Goal: Information Seeking & Learning: Learn about a topic

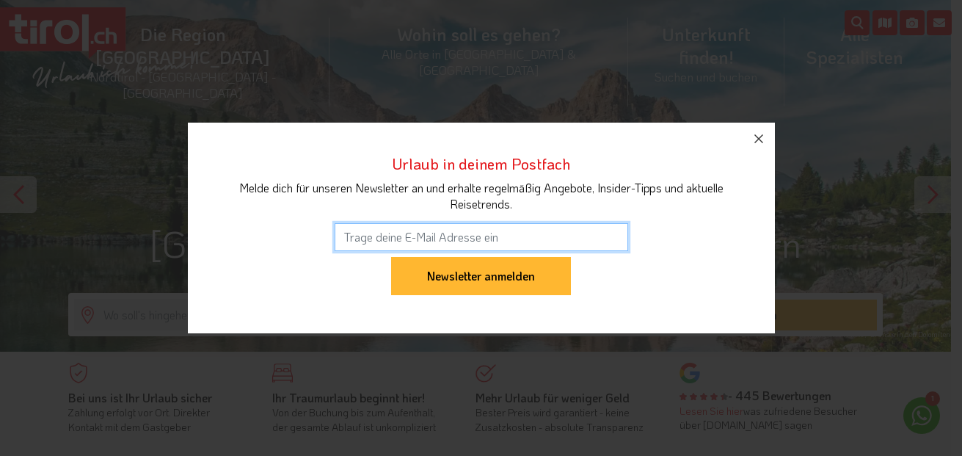
scroll to position [1, 0]
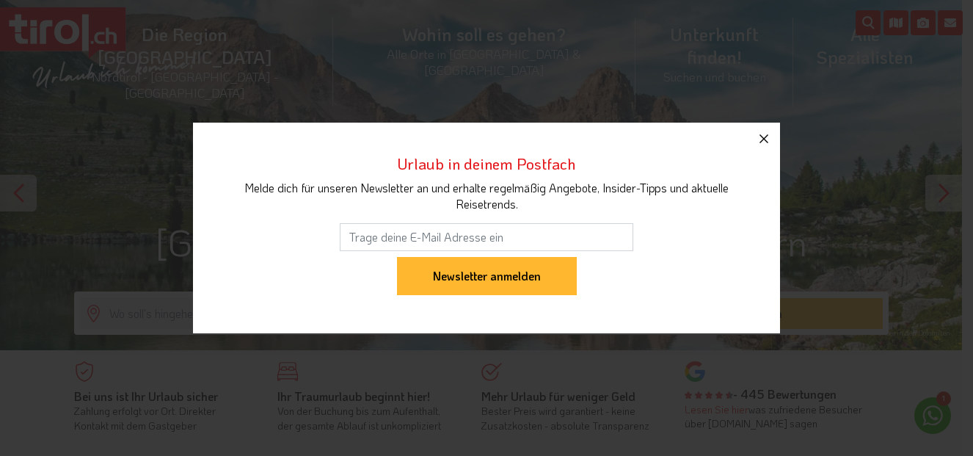
click at [764, 141] on icon "button" at bounding box center [764, 139] width 18 height 18
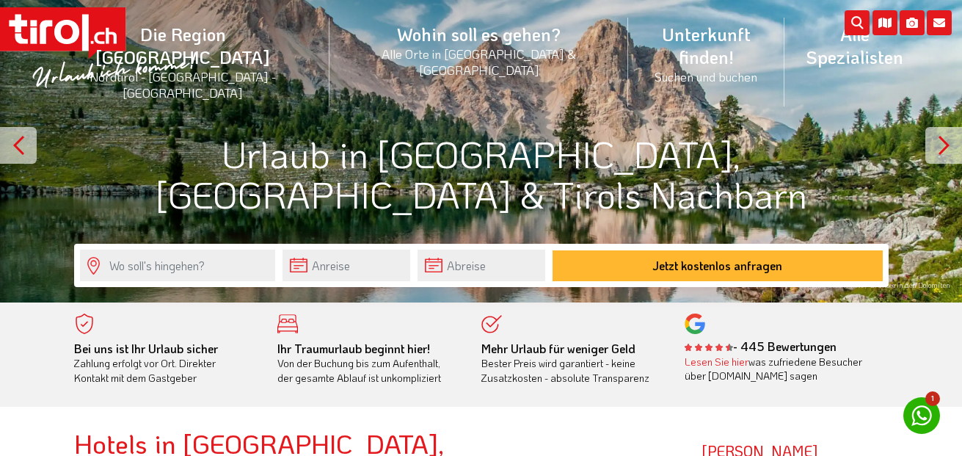
scroll to position [39, 0]
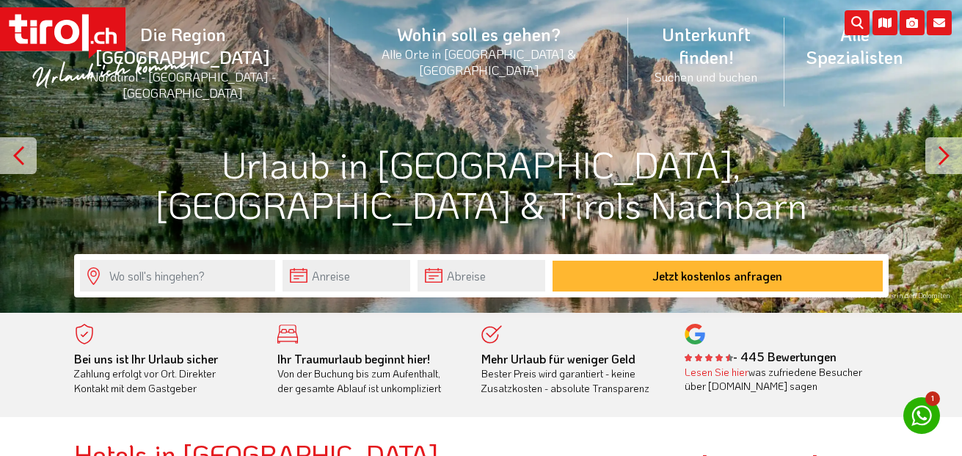
click at [759, 122] on div at bounding box center [481, 136] width 962 height 351
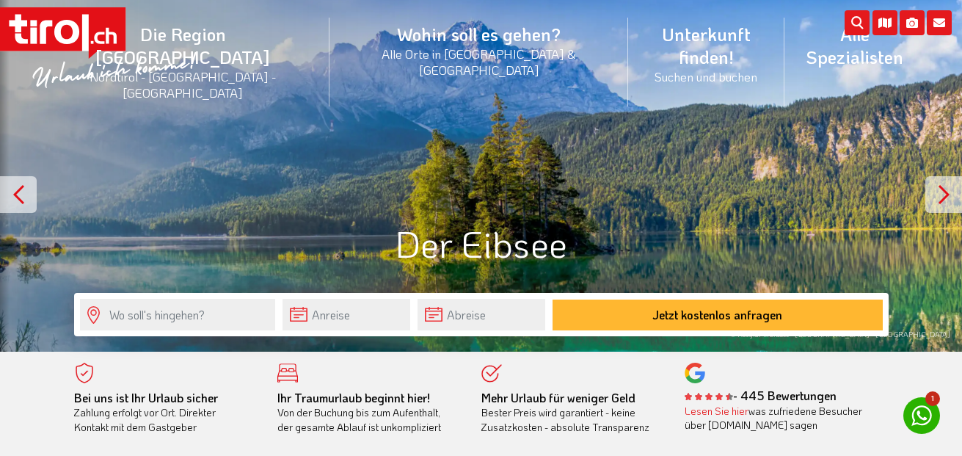
click at [945, 196] on div at bounding box center [943, 194] width 37 height 37
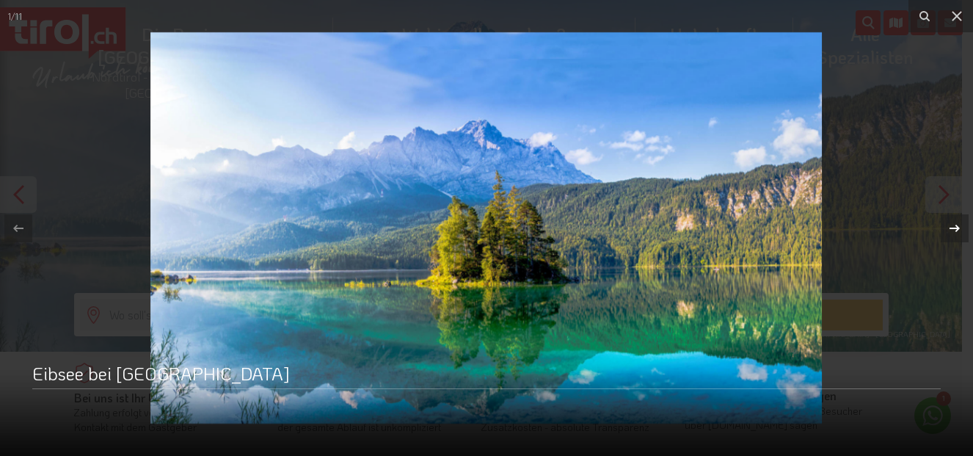
click at [950, 227] on icon at bounding box center [955, 228] width 18 height 18
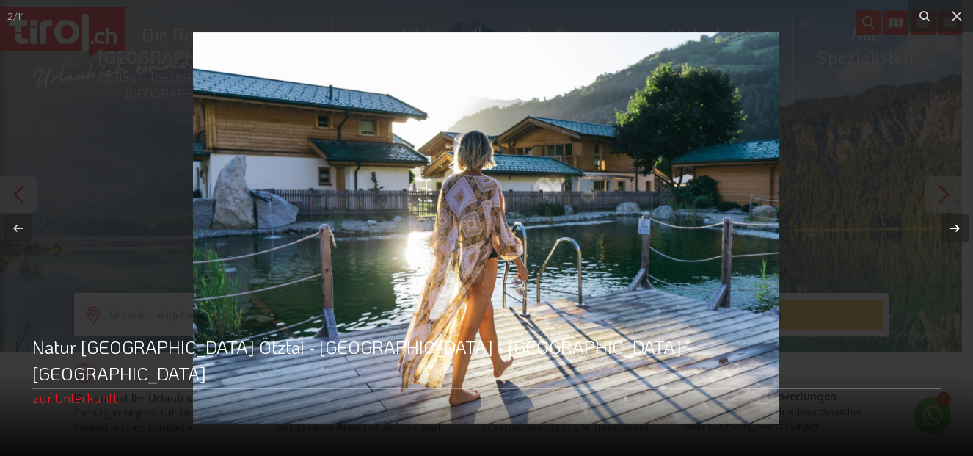
click at [950, 227] on icon at bounding box center [955, 228] width 18 height 18
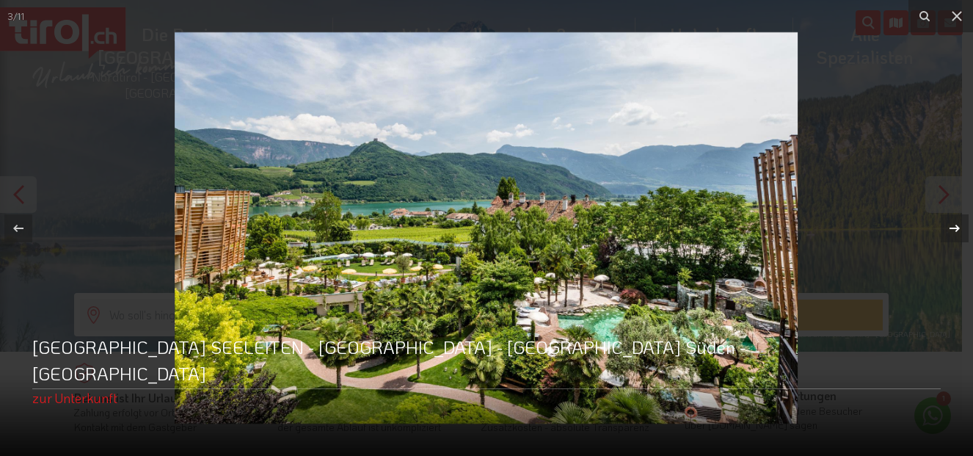
click at [950, 227] on icon at bounding box center [955, 228] width 18 height 18
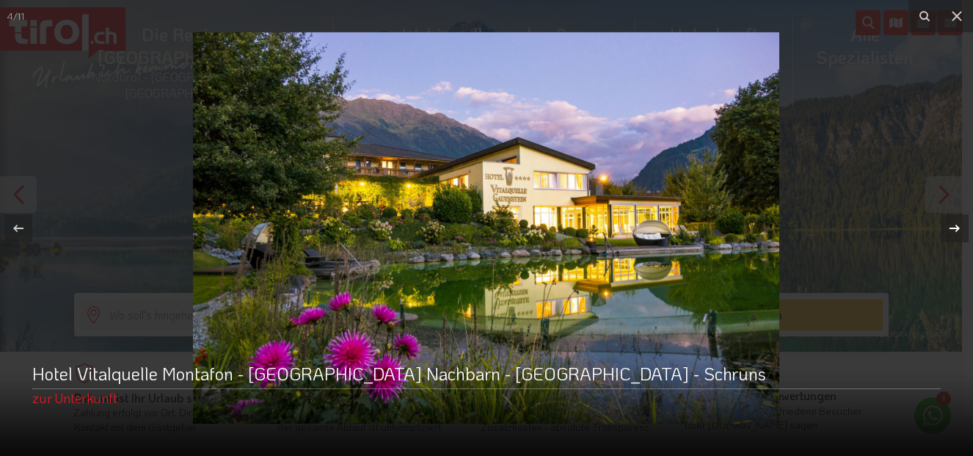
click at [950, 227] on icon at bounding box center [955, 228] width 18 height 18
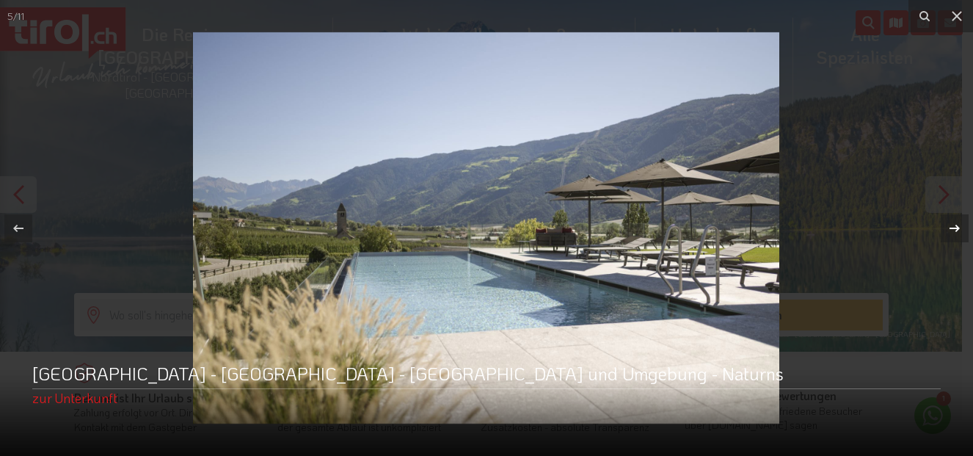
click at [950, 227] on icon at bounding box center [955, 228] width 18 height 18
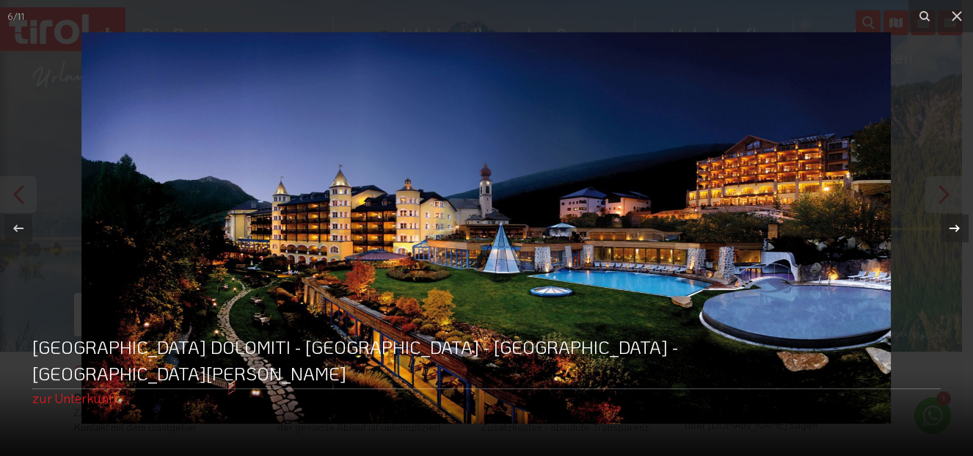
click at [950, 227] on icon at bounding box center [955, 228] width 18 height 18
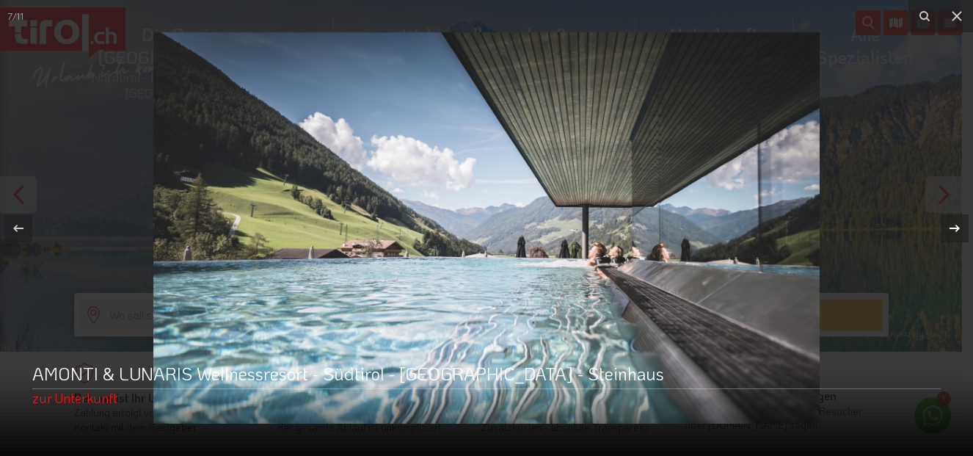
click at [950, 227] on icon at bounding box center [955, 228] width 18 height 18
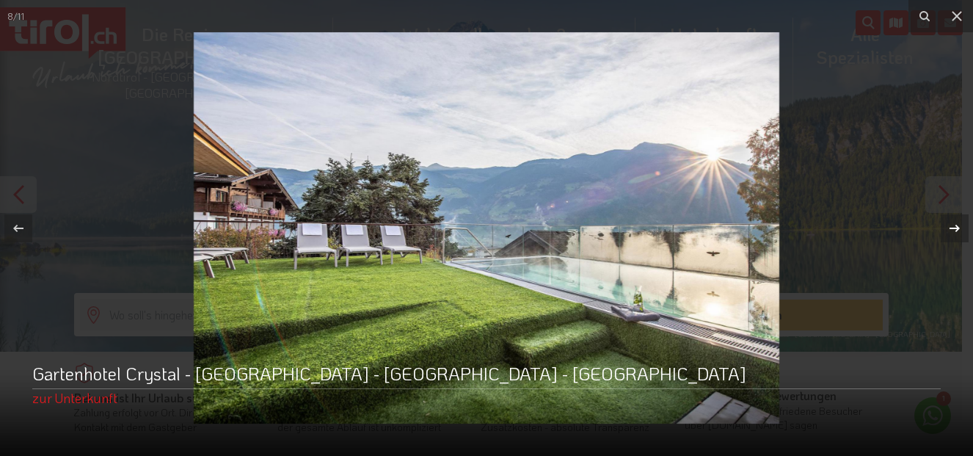
click at [950, 227] on icon at bounding box center [955, 228] width 18 height 18
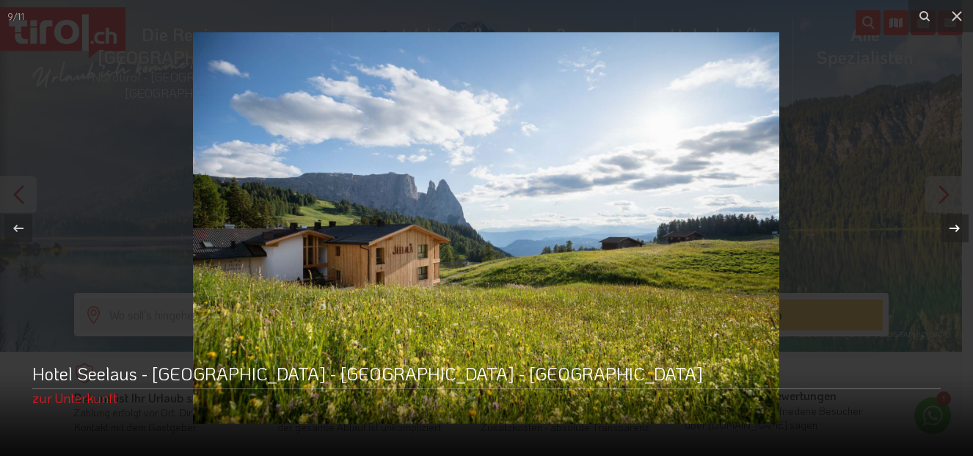
click at [950, 227] on icon at bounding box center [955, 228] width 18 height 18
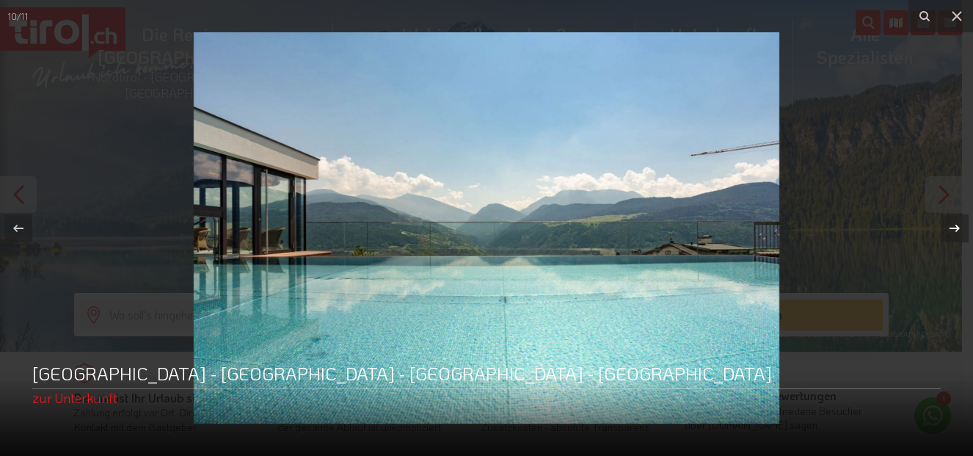
click at [950, 227] on icon at bounding box center [955, 228] width 18 height 18
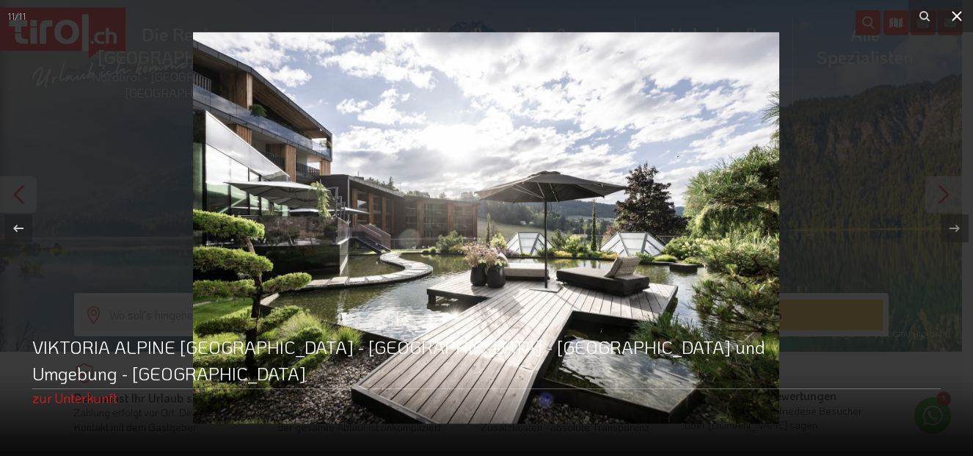
click at [955, 21] on icon at bounding box center [957, 16] width 18 height 18
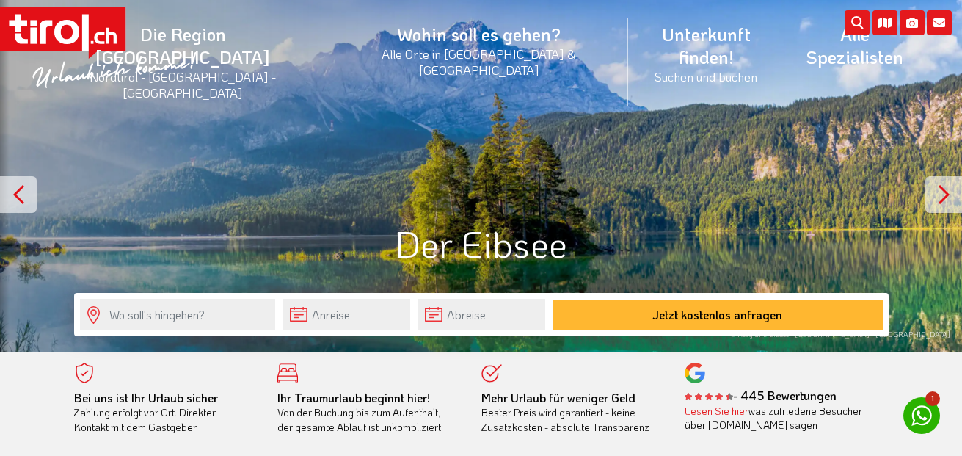
click at [15, 197] on div at bounding box center [18, 194] width 37 height 37
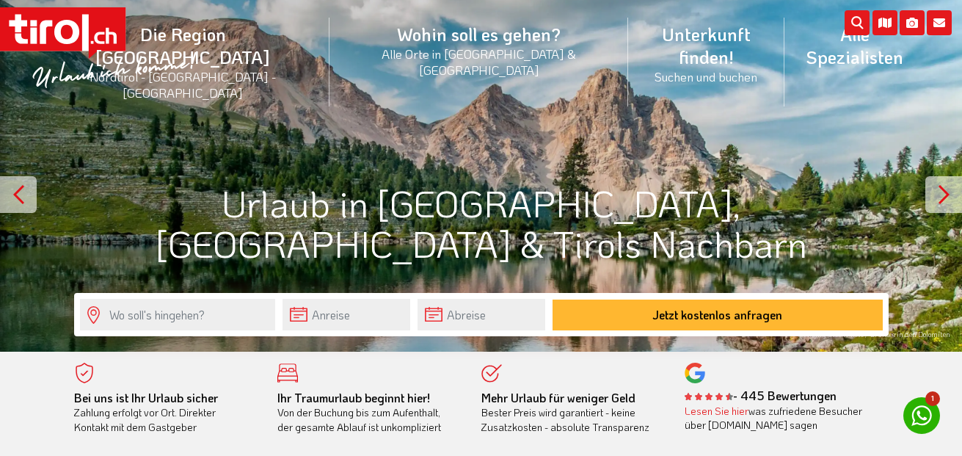
scroll to position [39, 0]
